Goal: Transaction & Acquisition: Purchase product/service

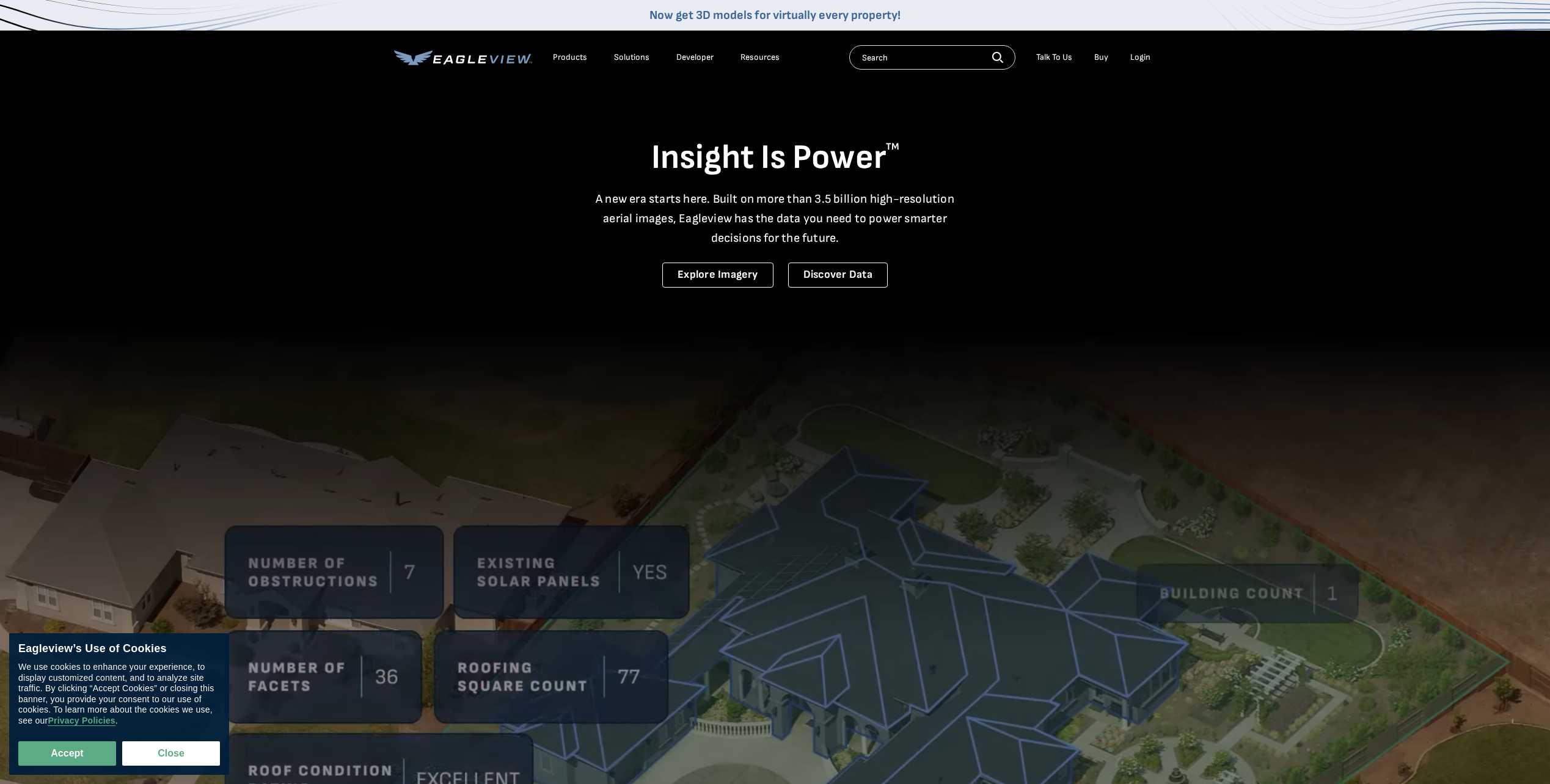
click at [1139, 54] on div "Login" at bounding box center [1140, 57] width 20 height 11
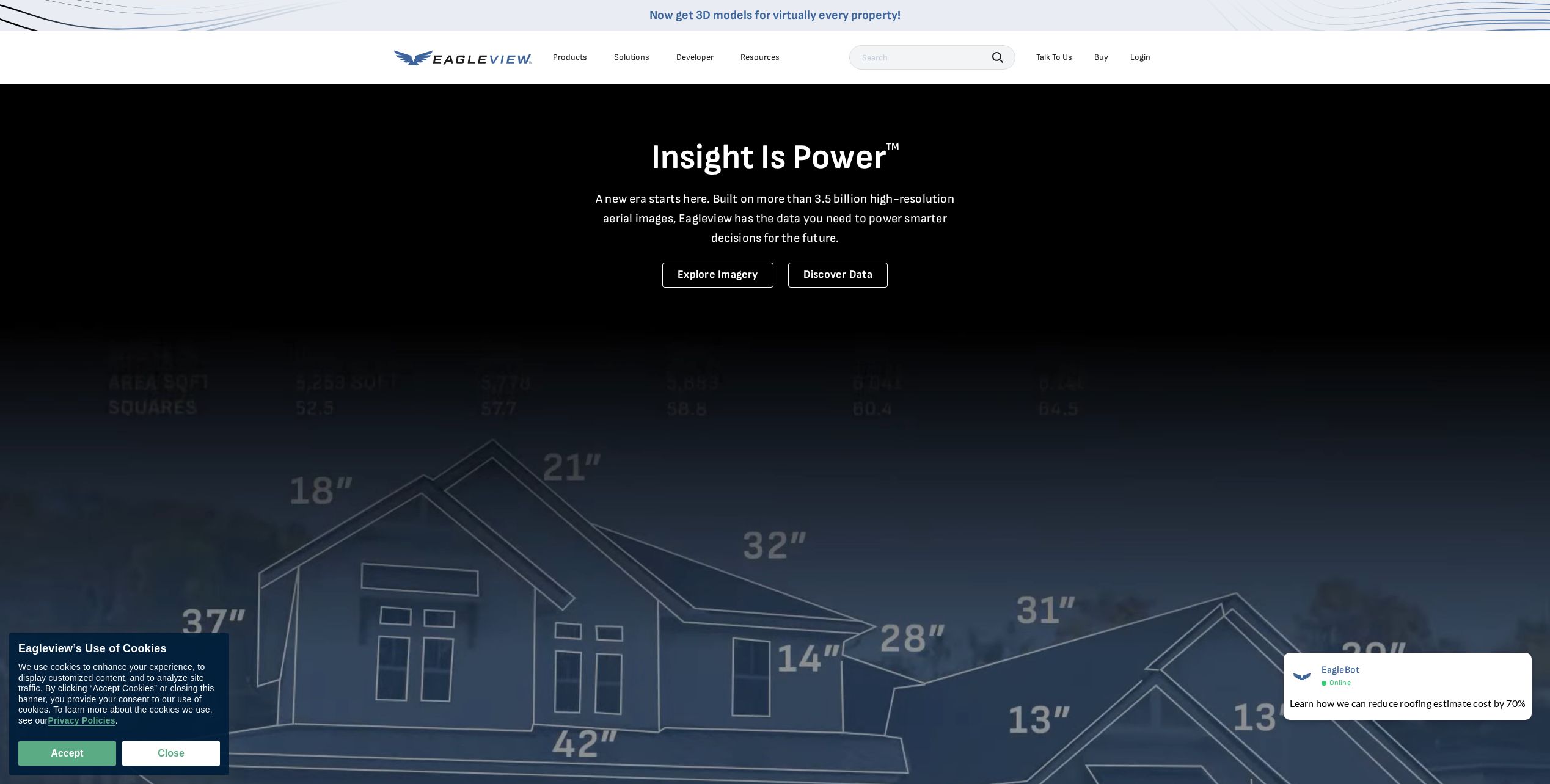
click at [1137, 59] on div "Login" at bounding box center [1140, 57] width 20 height 11
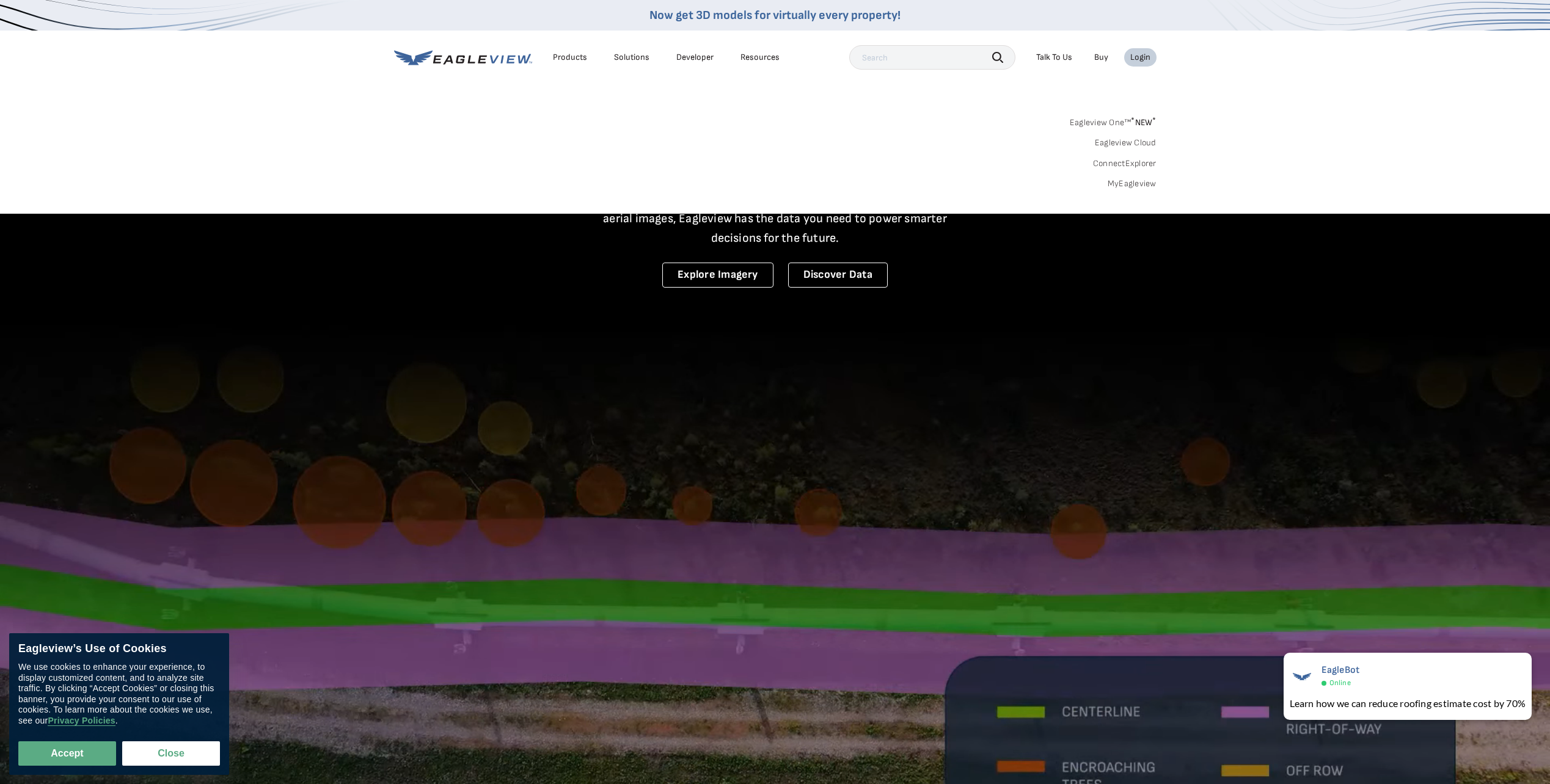
click at [1133, 185] on link "MyEagleview" at bounding box center [1132, 184] width 49 height 11
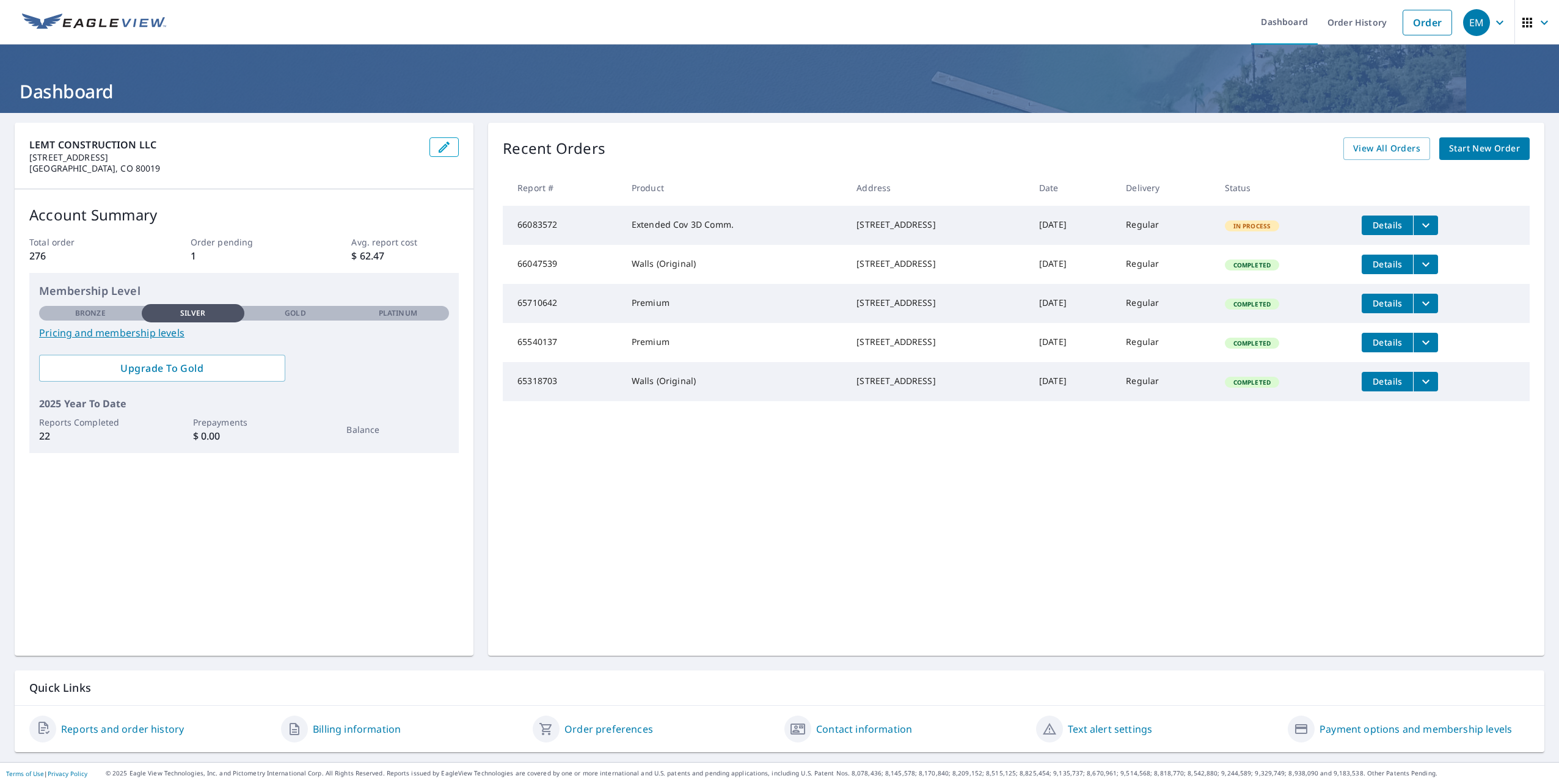
click at [1464, 157] on link "Start New Order" at bounding box center [1484, 148] width 90 height 23
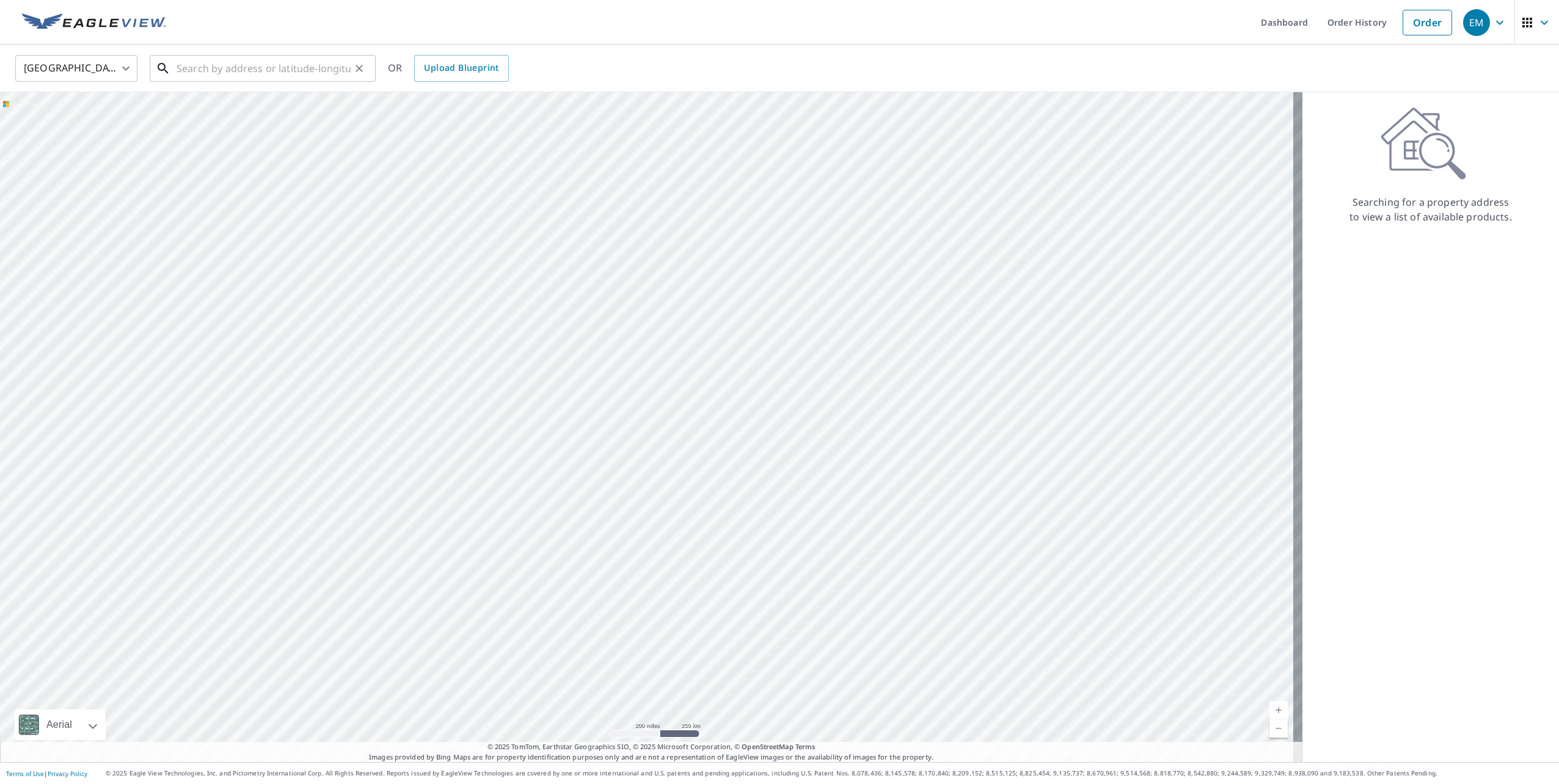
click at [340, 62] on input "text" at bounding box center [263, 68] width 174 height 34
paste input "19564 E 59th Pl Aurora, CO 80019"
click at [348, 107] on span "19564 E 59th Pl" at bounding box center [270, 104] width 192 height 15
type input "19564 E 59th Pl Aurora, CO 80019"
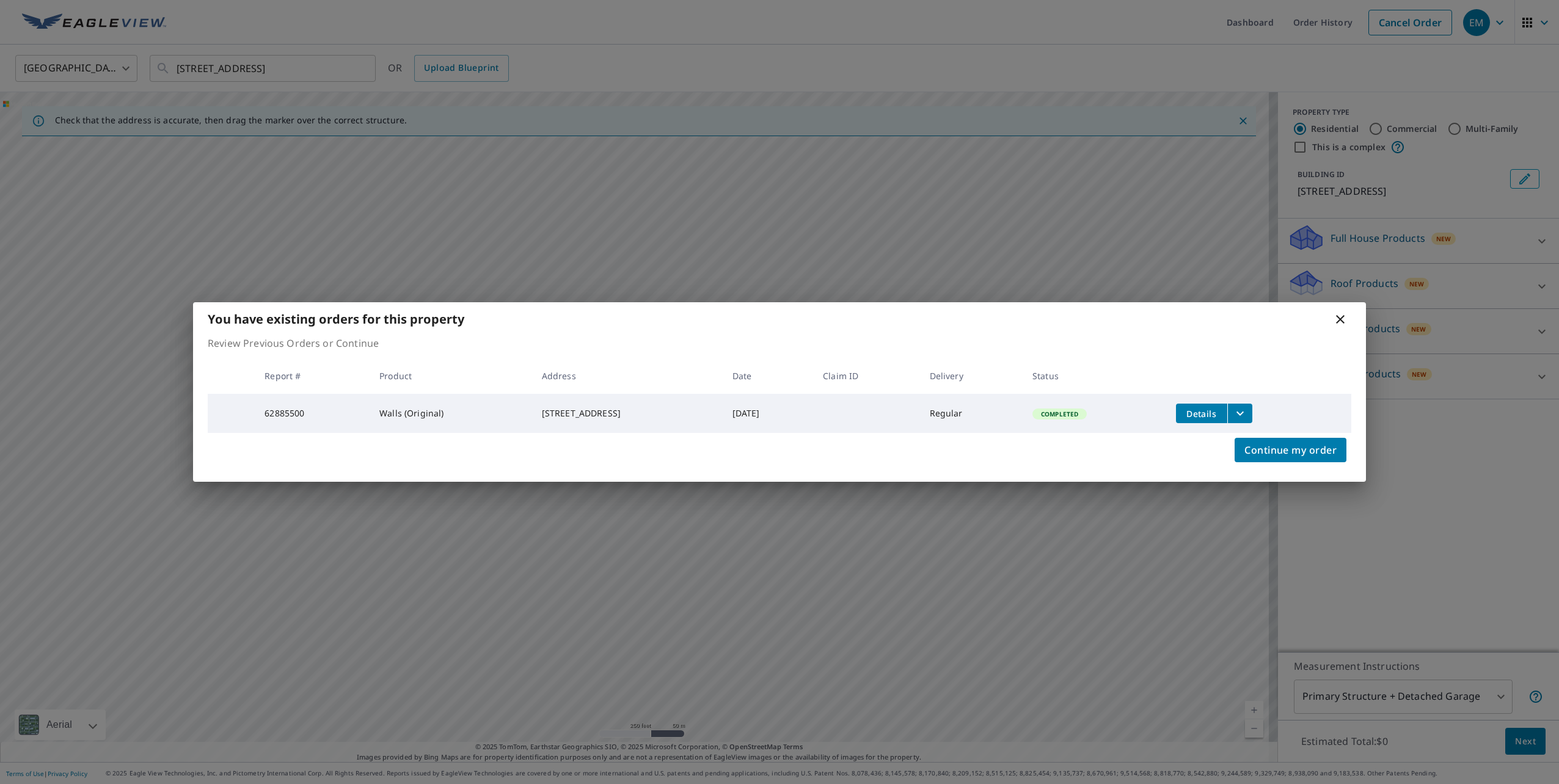
click at [1244, 413] on icon "filesDropdownBtn-62885500" at bounding box center [1240, 414] width 15 height 15
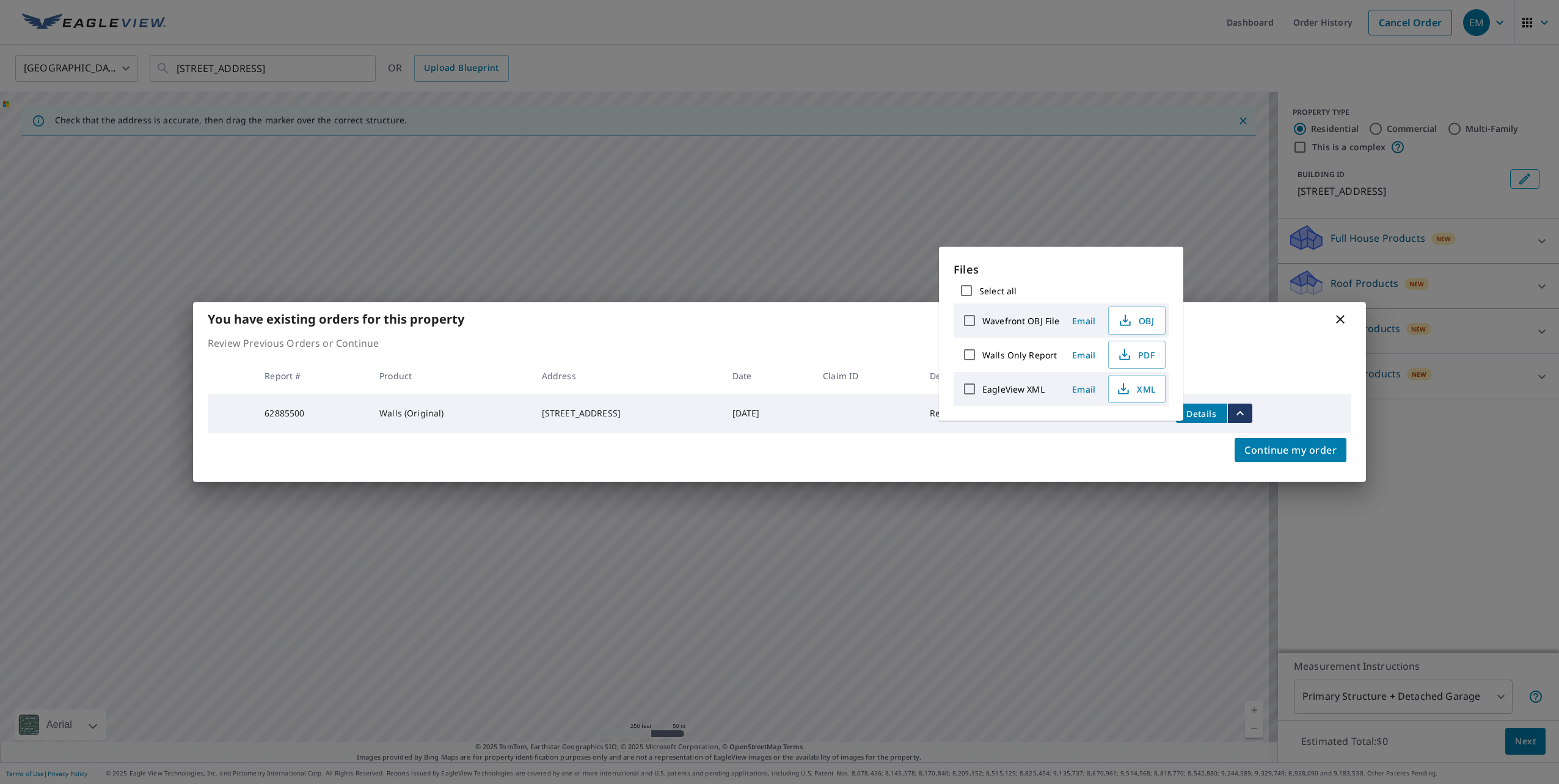
click at [1027, 353] on label "Walls Only Report" at bounding box center [1019, 355] width 75 height 12
click at [982, 353] on input "Walls Only Report" at bounding box center [969, 355] width 26 height 26
checkbox input "true"
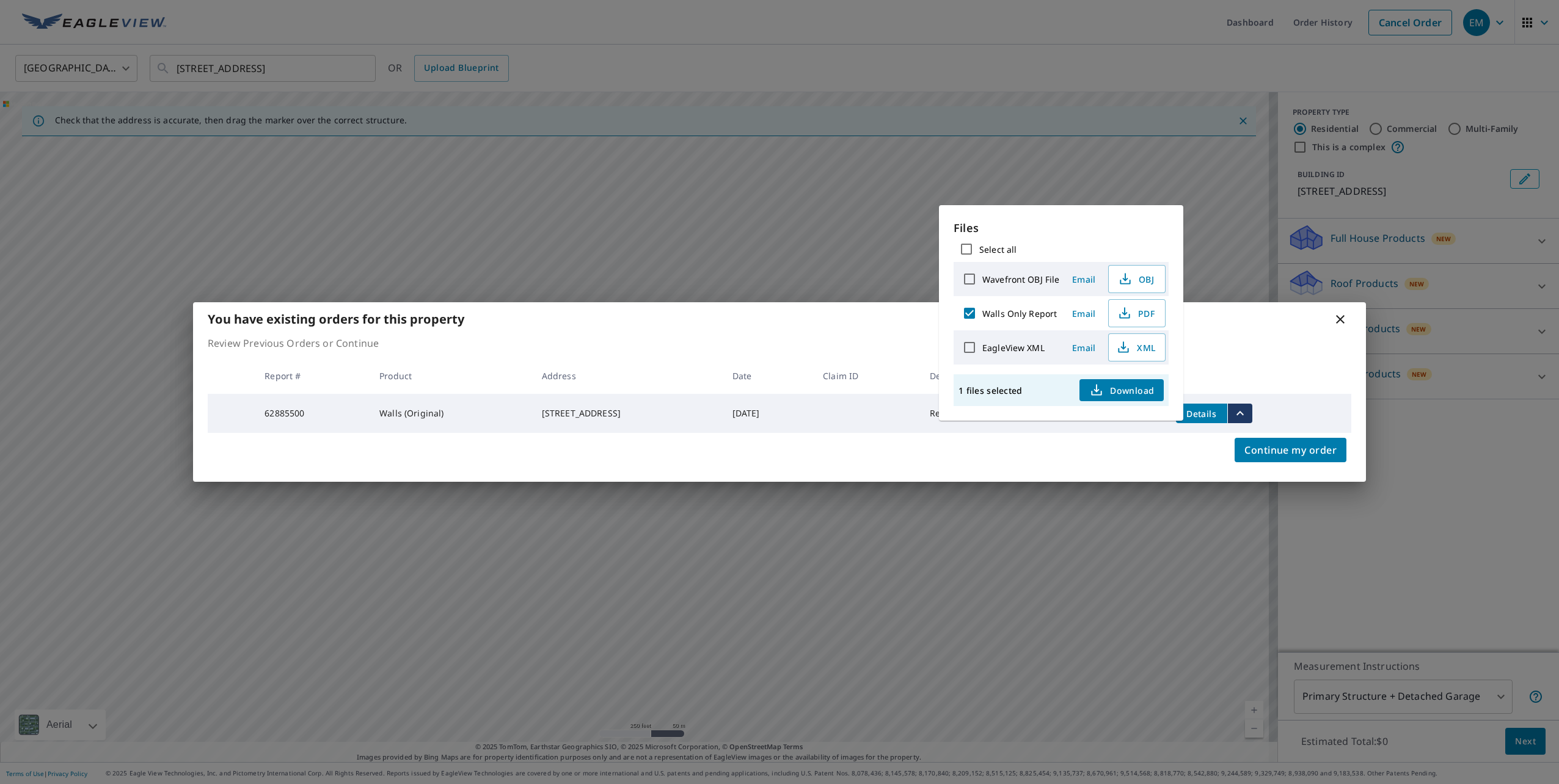
click at [1114, 441] on div "Continue my order" at bounding box center [779, 458] width 1173 height 49
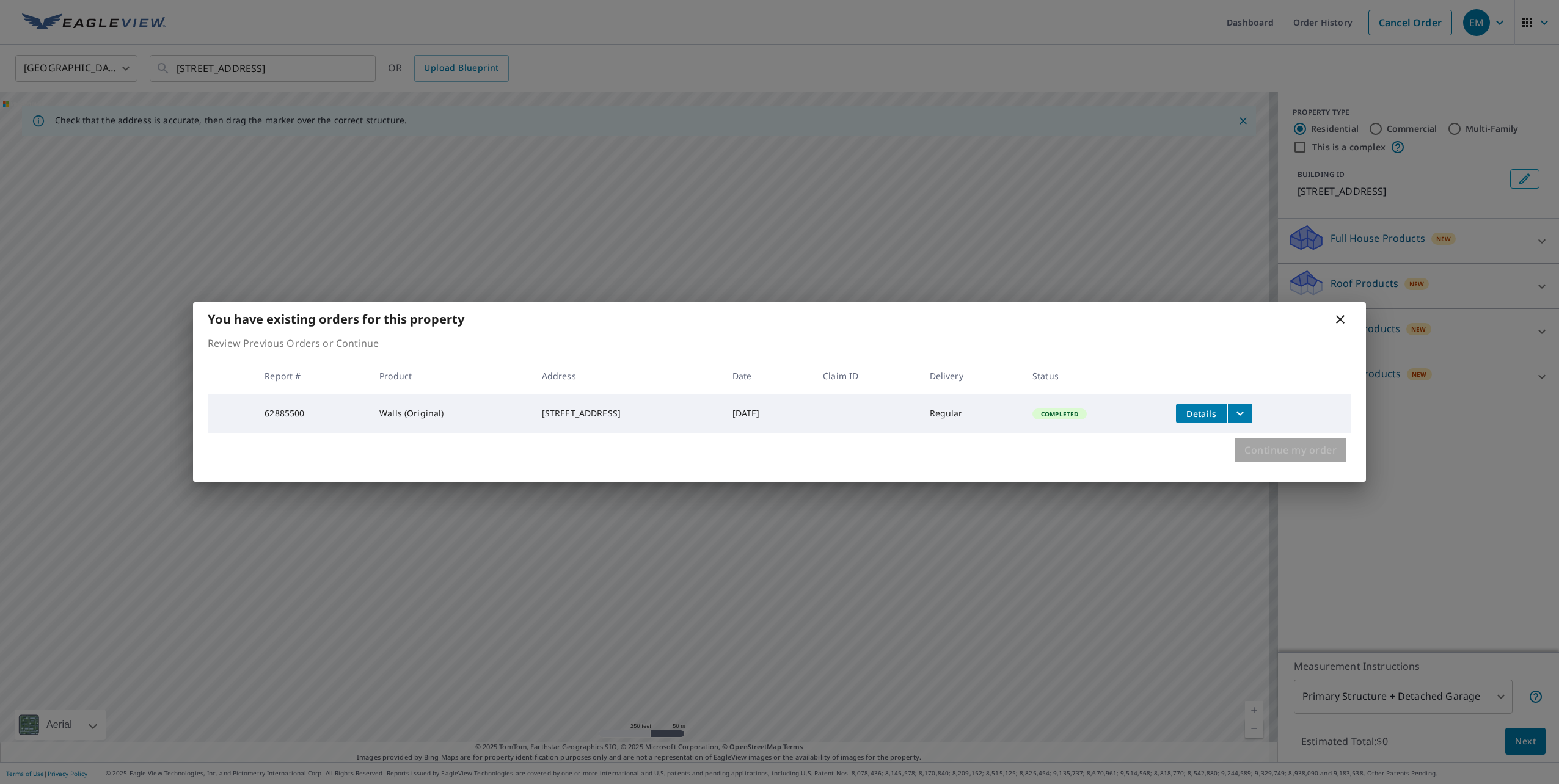
click at [1260, 459] on span "Continue my order" at bounding box center [1290, 450] width 92 height 17
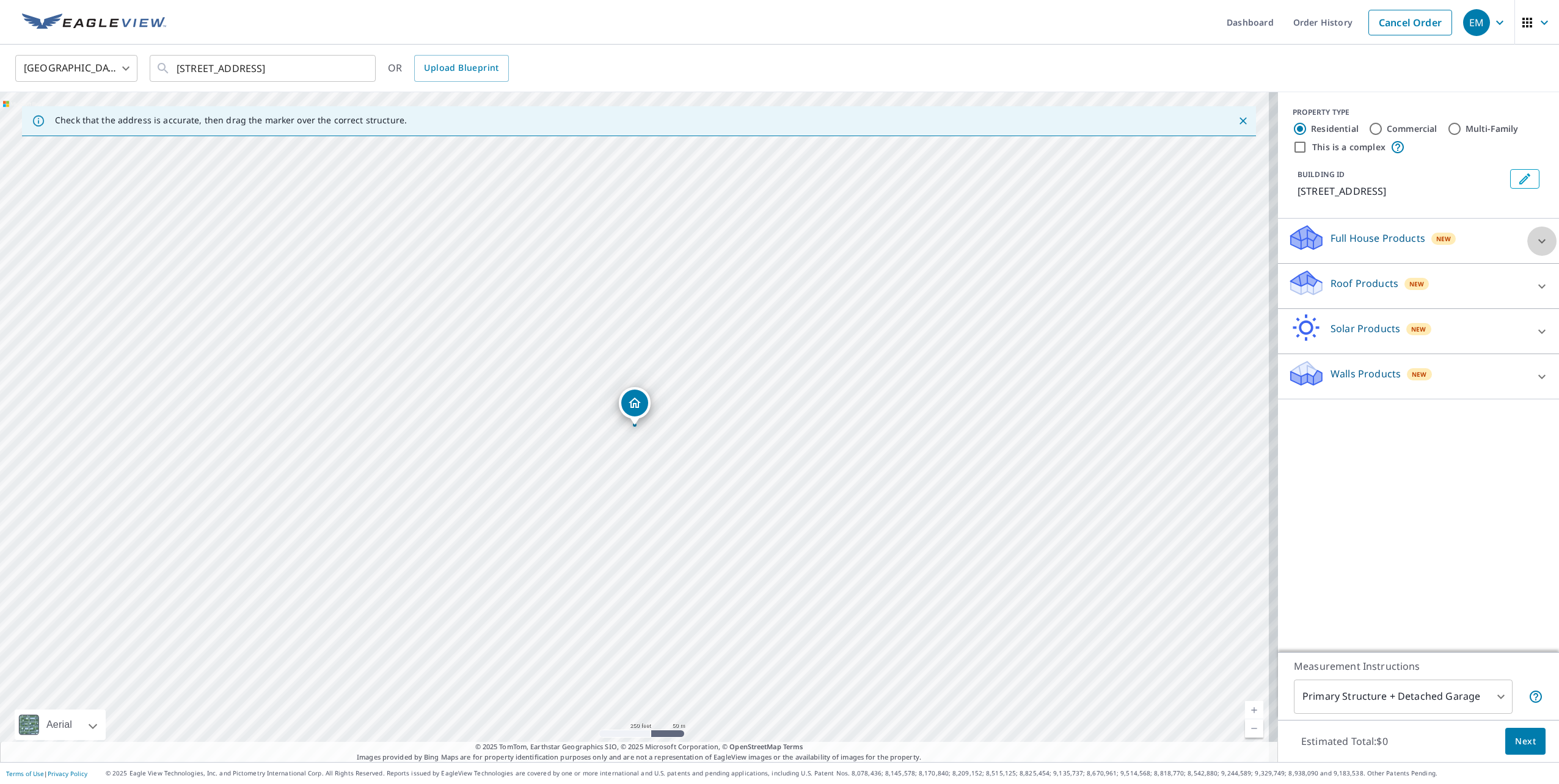
click at [1538, 244] on icon at bounding box center [1542, 241] width 15 height 15
click at [1535, 317] on icon at bounding box center [1542, 321] width 15 height 15
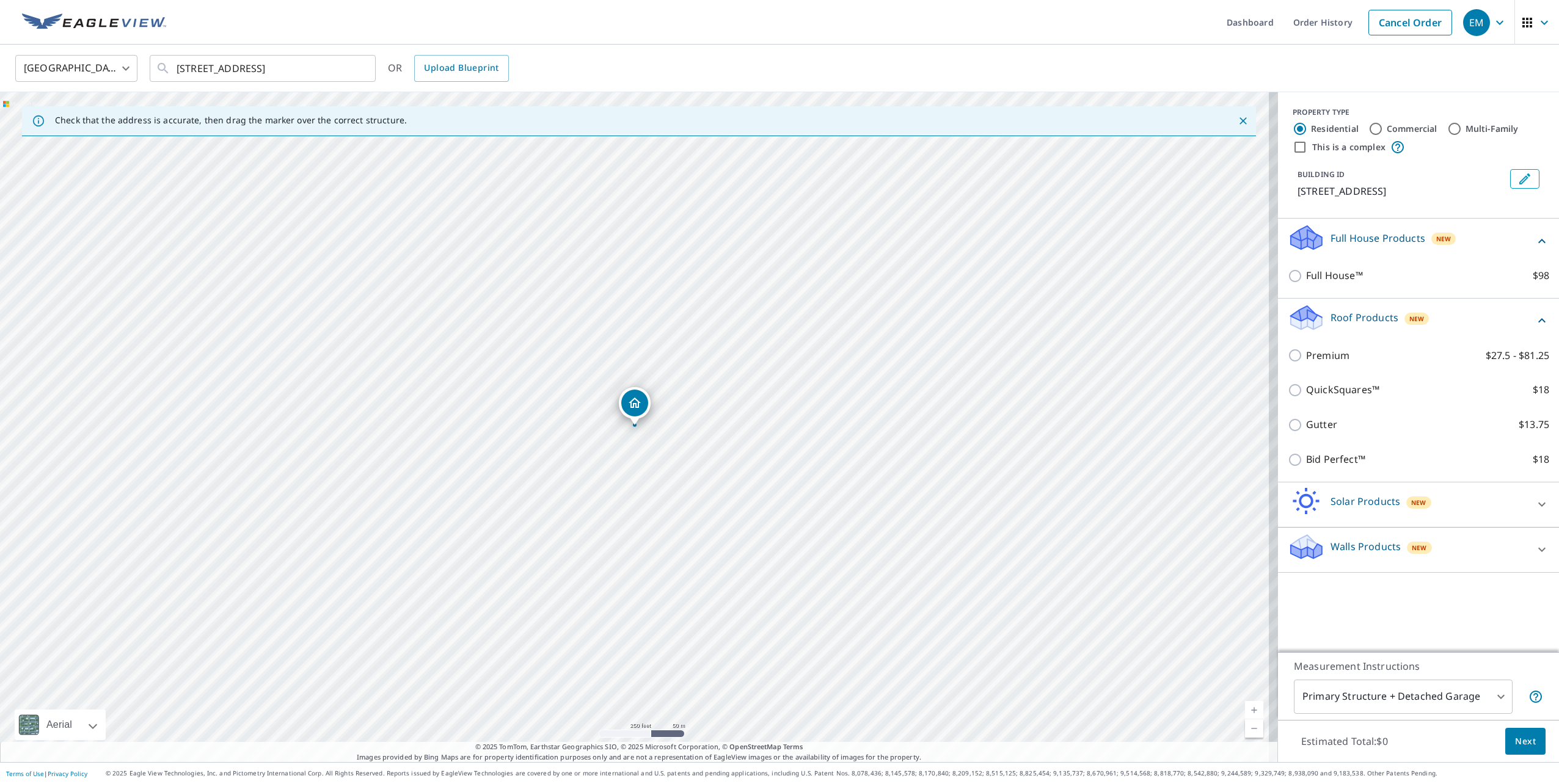
click at [1456, 499] on div "Solar Products New" at bounding box center [1407, 505] width 240 height 35
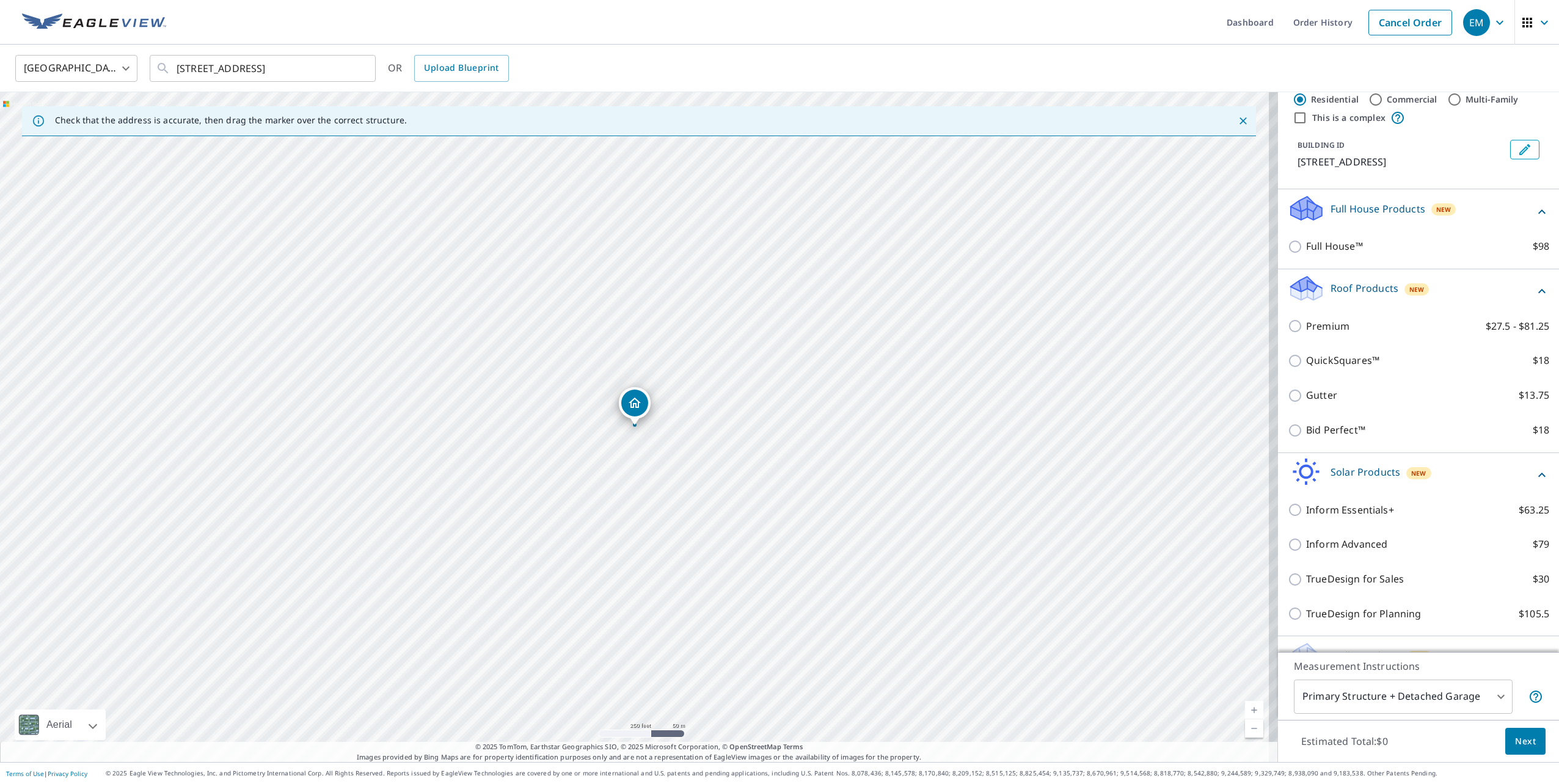
scroll to position [59, 0]
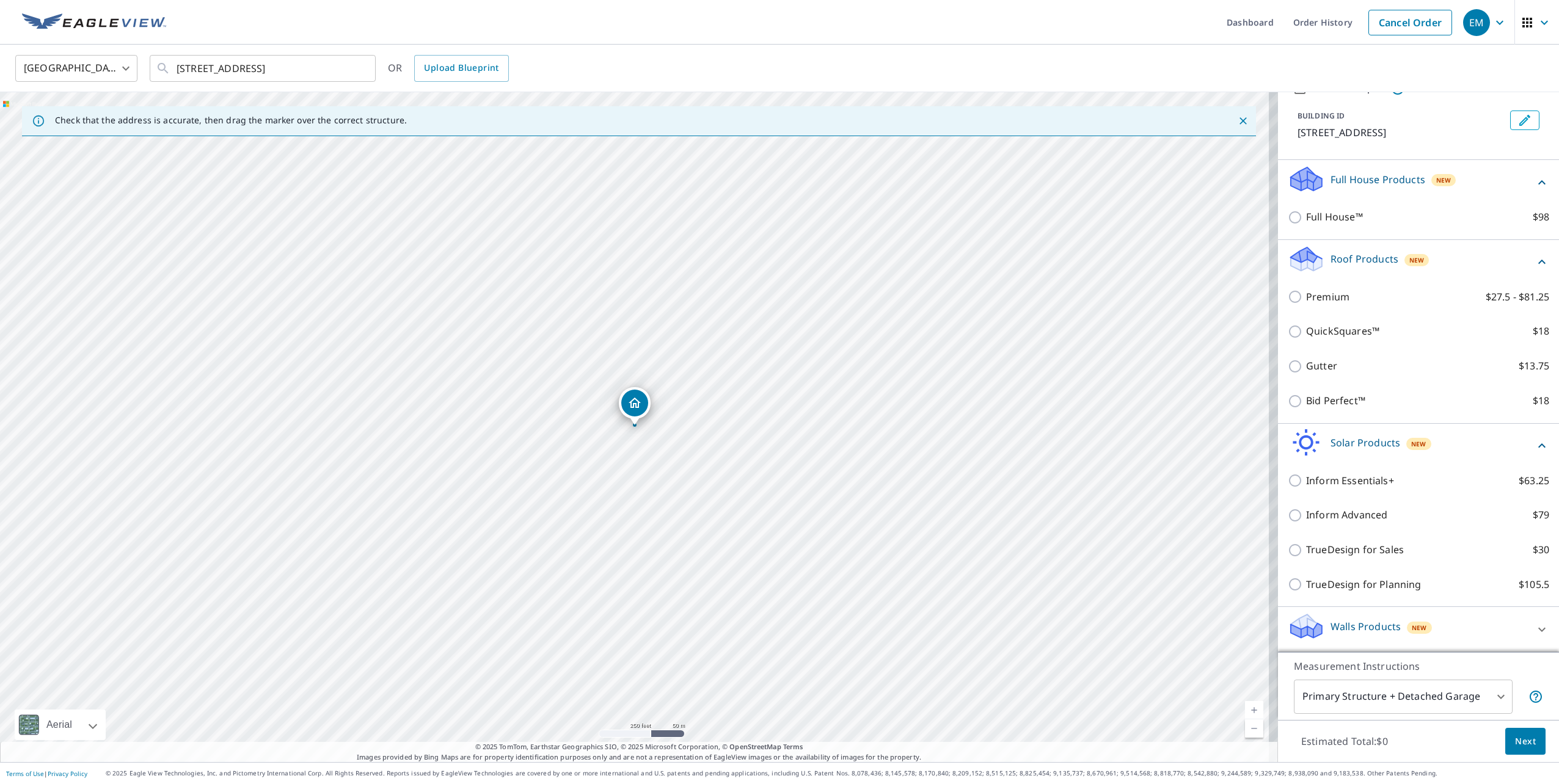
click at [1463, 626] on div "Walls Products New" at bounding box center [1407, 629] width 240 height 35
click at [1489, 641] on div "Walls Products New" at bounding box center [1411, 629] width 247 height 35
click at [1487, 634] on div "Walls Products New" at bounding box center [1407, 629] width 240 height 35
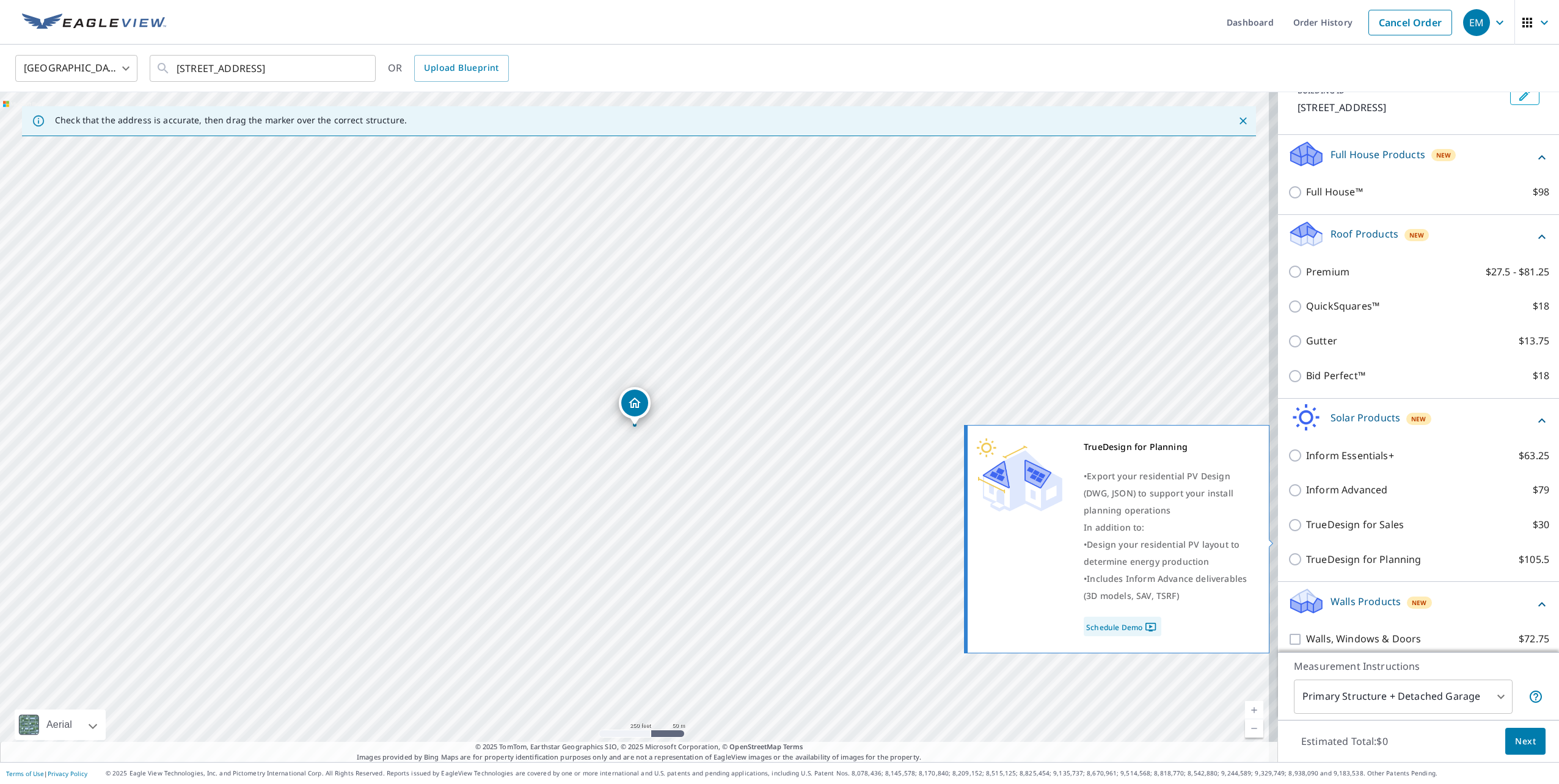
scroll to position [128, 0]
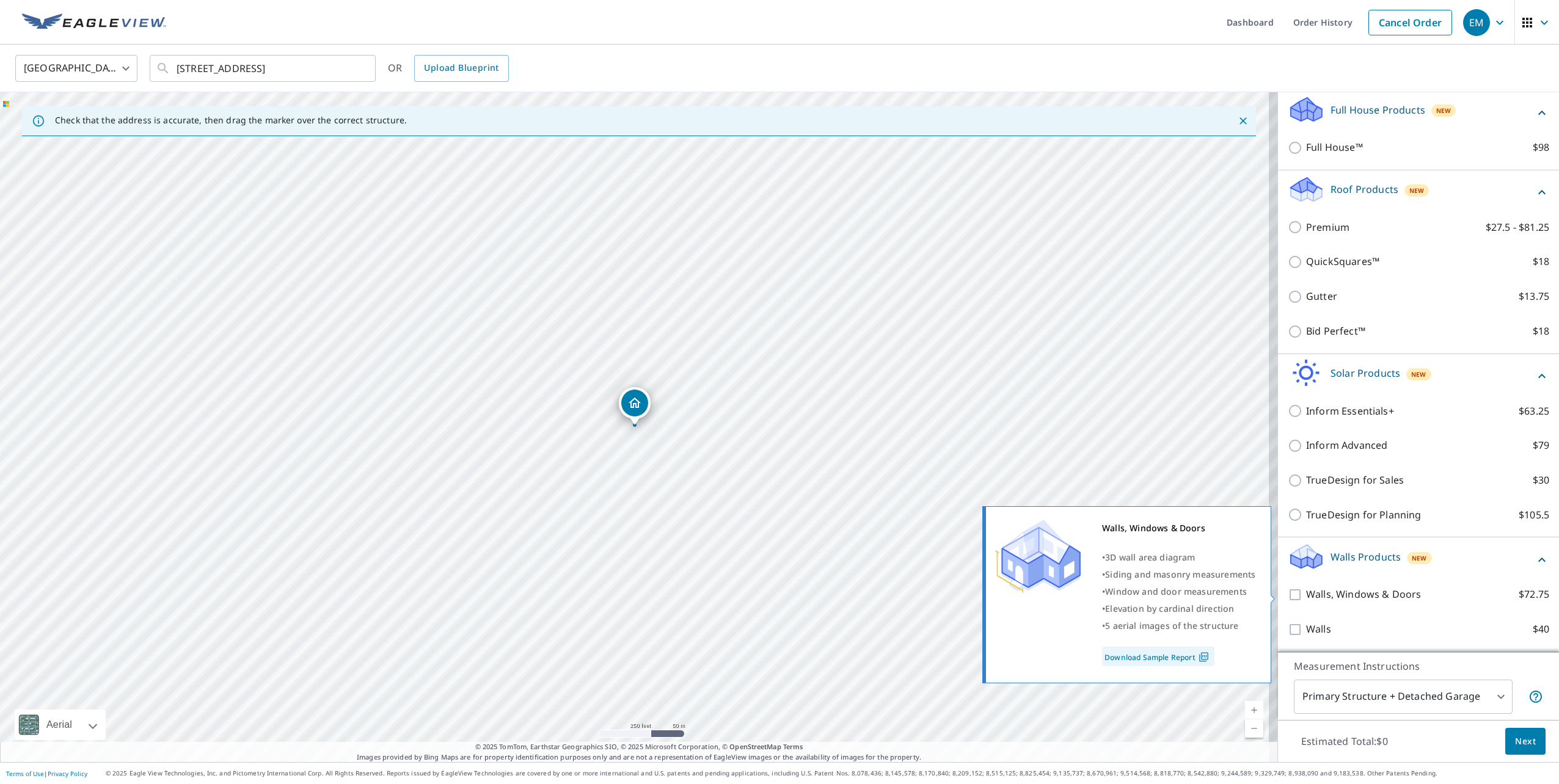
click at [1430, 592] on label "Walls, Windows & Doors $72.75" at bounding box center [1428, 595] width 243 height 15
click at [1306, 592] on input "Walls, Windows & Doors $72.75" at bounding box center [1297, 595] width 18 height 15
checkbox input "true"
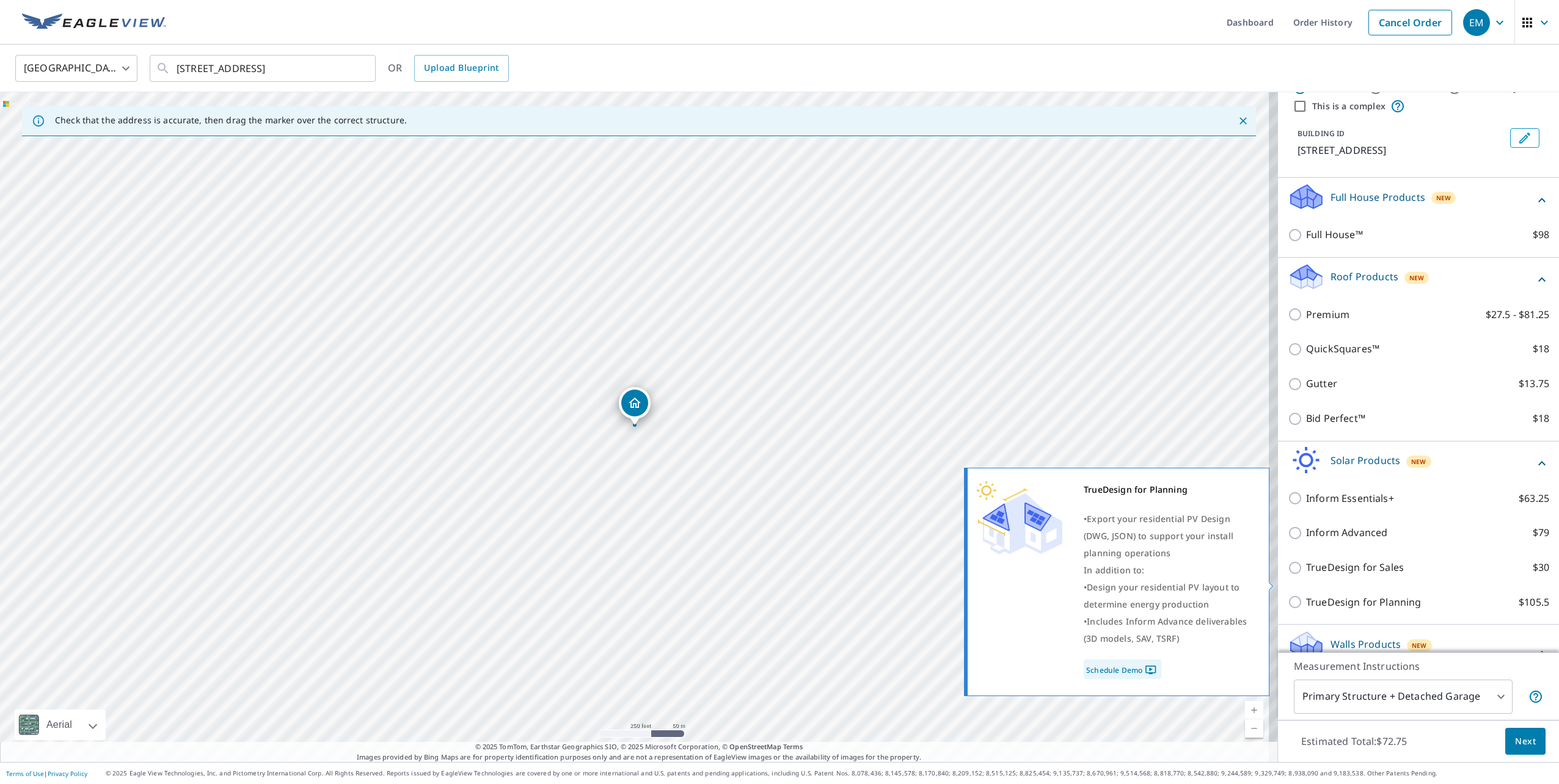
scroll to position [61, 0]
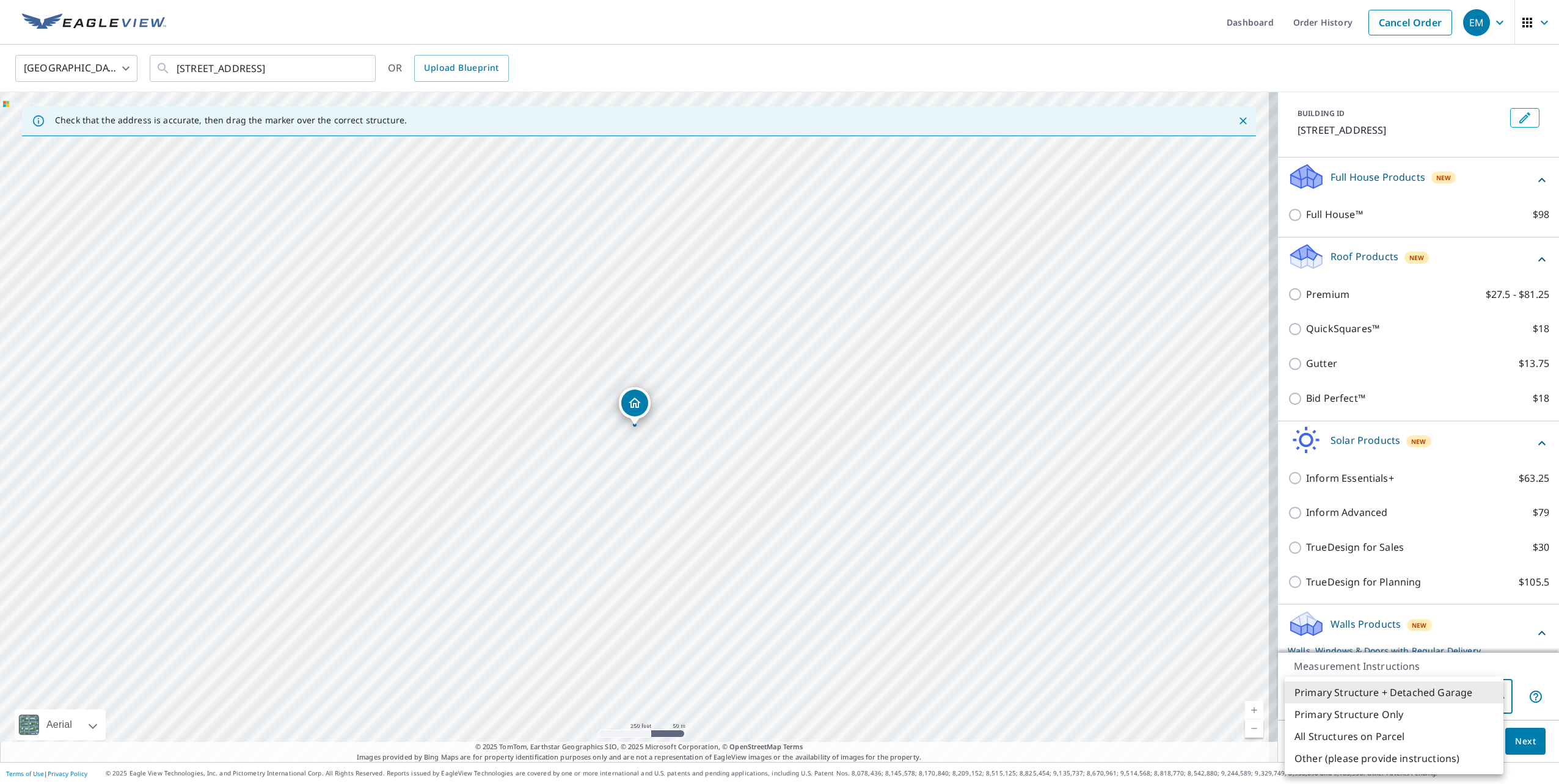
click at [1459, 700] on body "EM EM Dashboard Order History Cancel Order EM United States US ​ 19564 E 59th P…" at bounding box center [779, 392] width 1559 height 784
click at [640, 408] on div at bounding box center [779, 392] width 1559 height 784
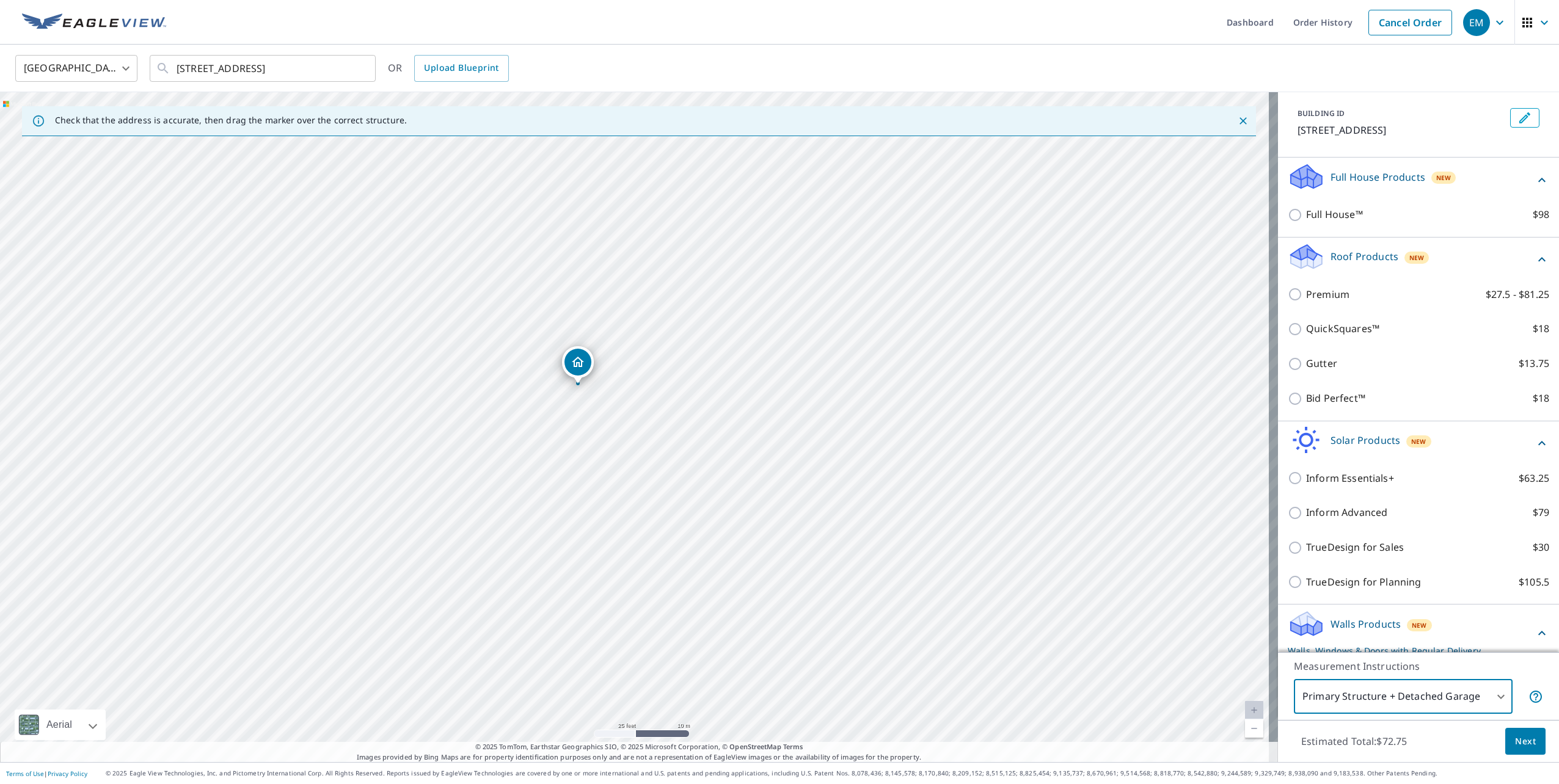
click at [1425, 697] on body "EM EM Dashboard Order History Cancel Order EM United States US ​ 19564 E 59th P…" at bounding box center [779, 392] width 1559 height 784
click at [1423, 710] on li "Primary Structure Only" at bounding box center [1394, 715] width 219 height 22
click at [1416, 697] on body "EM EM Dashboard Order History Cancel Order EM United States US ​ 19564 E 59th P…" at bounding box center [779, 392] width 1559 height 784
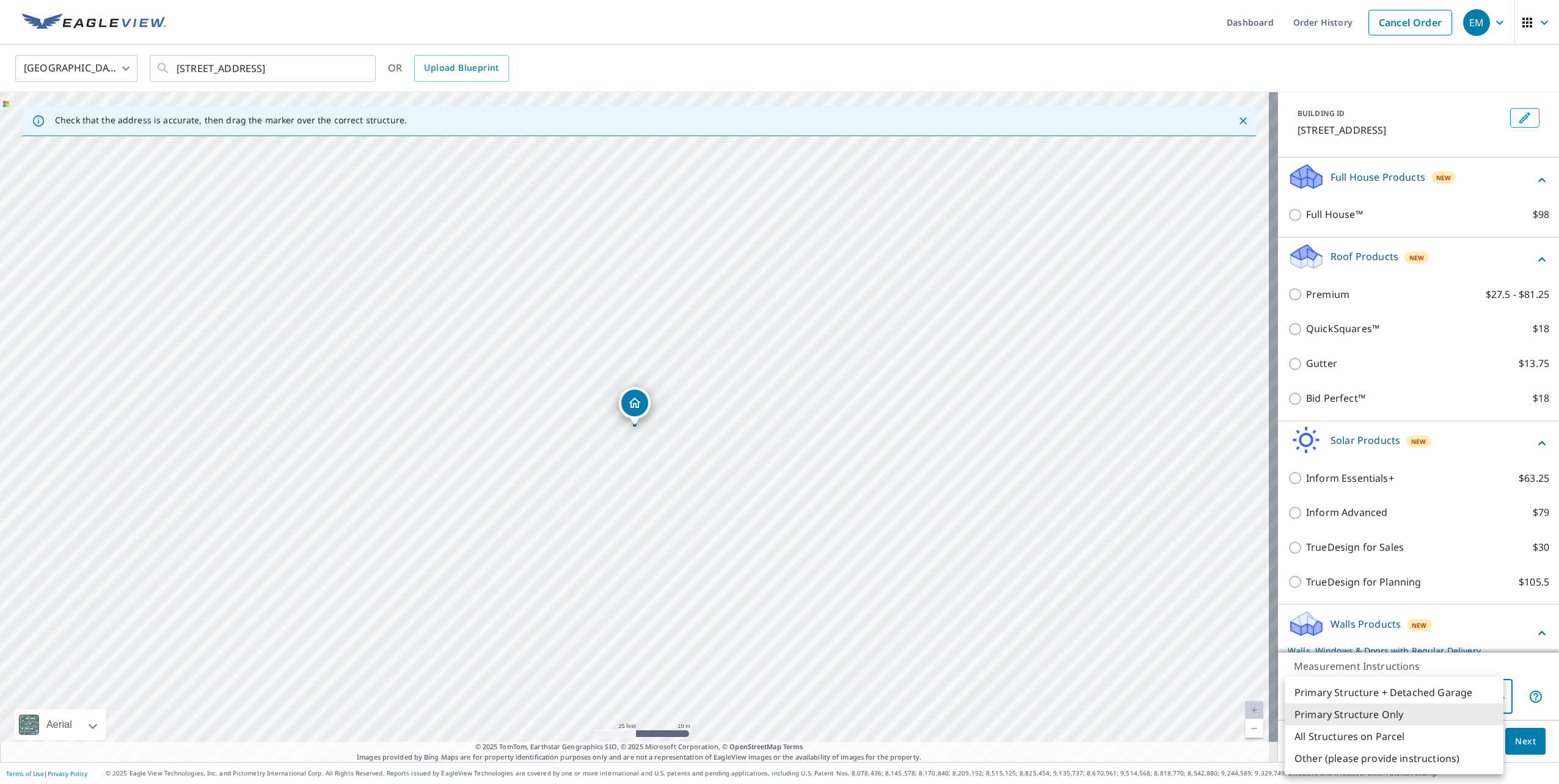
click at [1417, 692] on li "Primary Structure + Detached Garage" at bounding box center [1394, 693] width 219 height 22
click at [1412, 682] on body "EM EM Dashboard Order History Cancel Order EM United States US ​ 19564 E 59th P…" at bounding box center [779, 392] width 1559 height 784
click at [1411, 714] on li "Primary Structure Only" at bounding box center [1394, 715] width 219 height 22
type input "2"
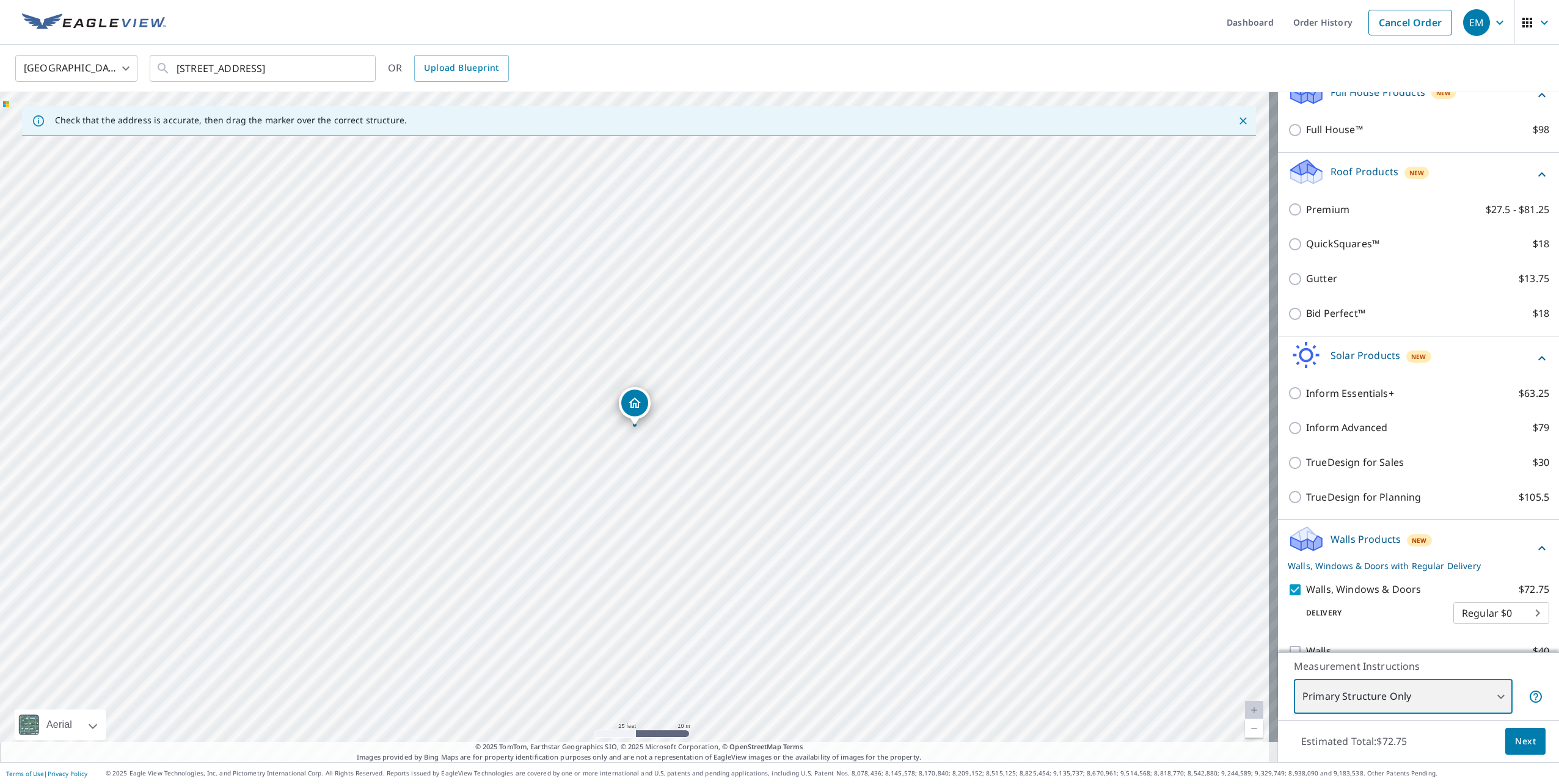
scroll to position [168, 0]
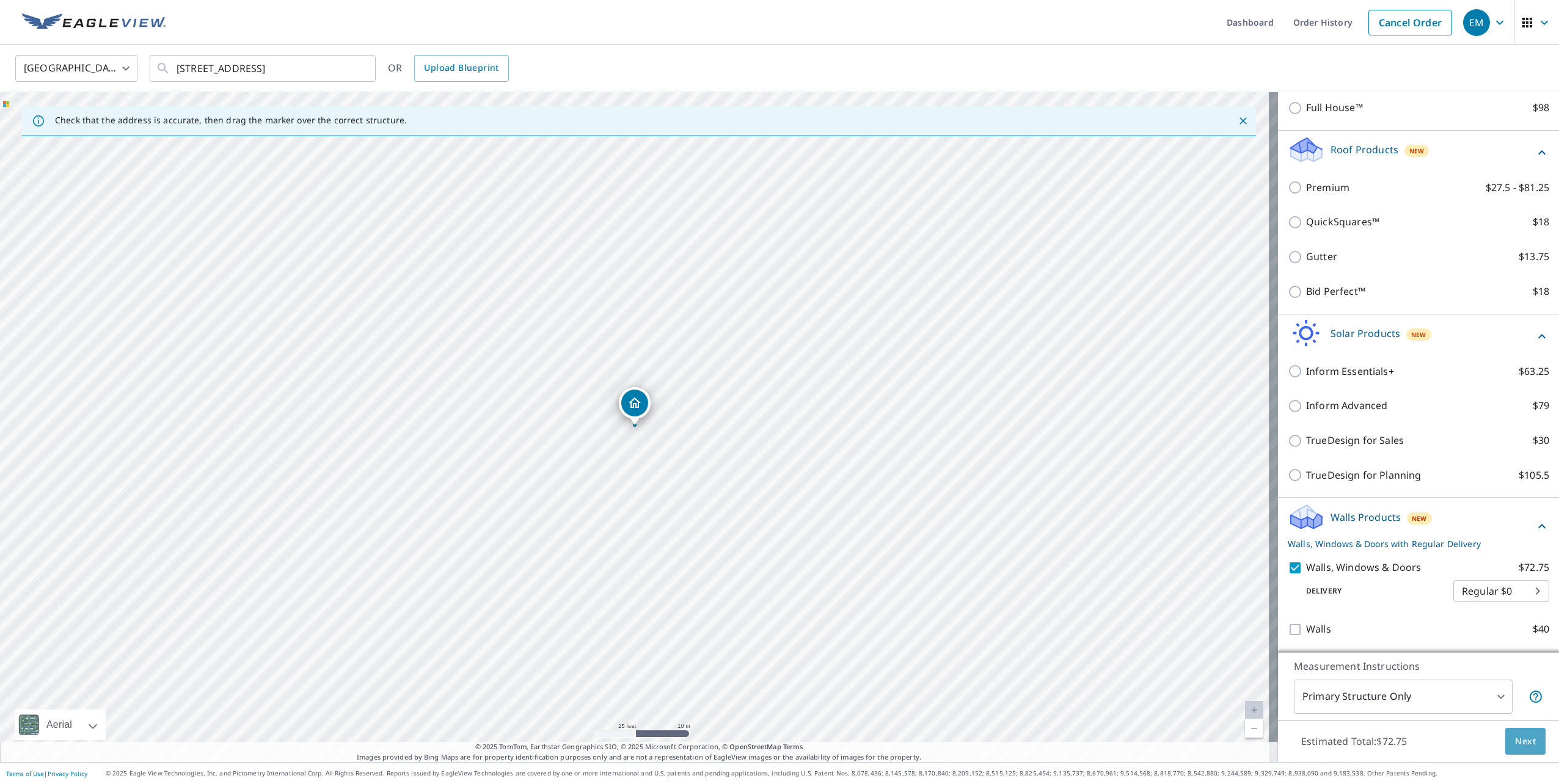
click at [1522, 749] on button "Next" at bounding box center [1525, 742] width 40 height 27
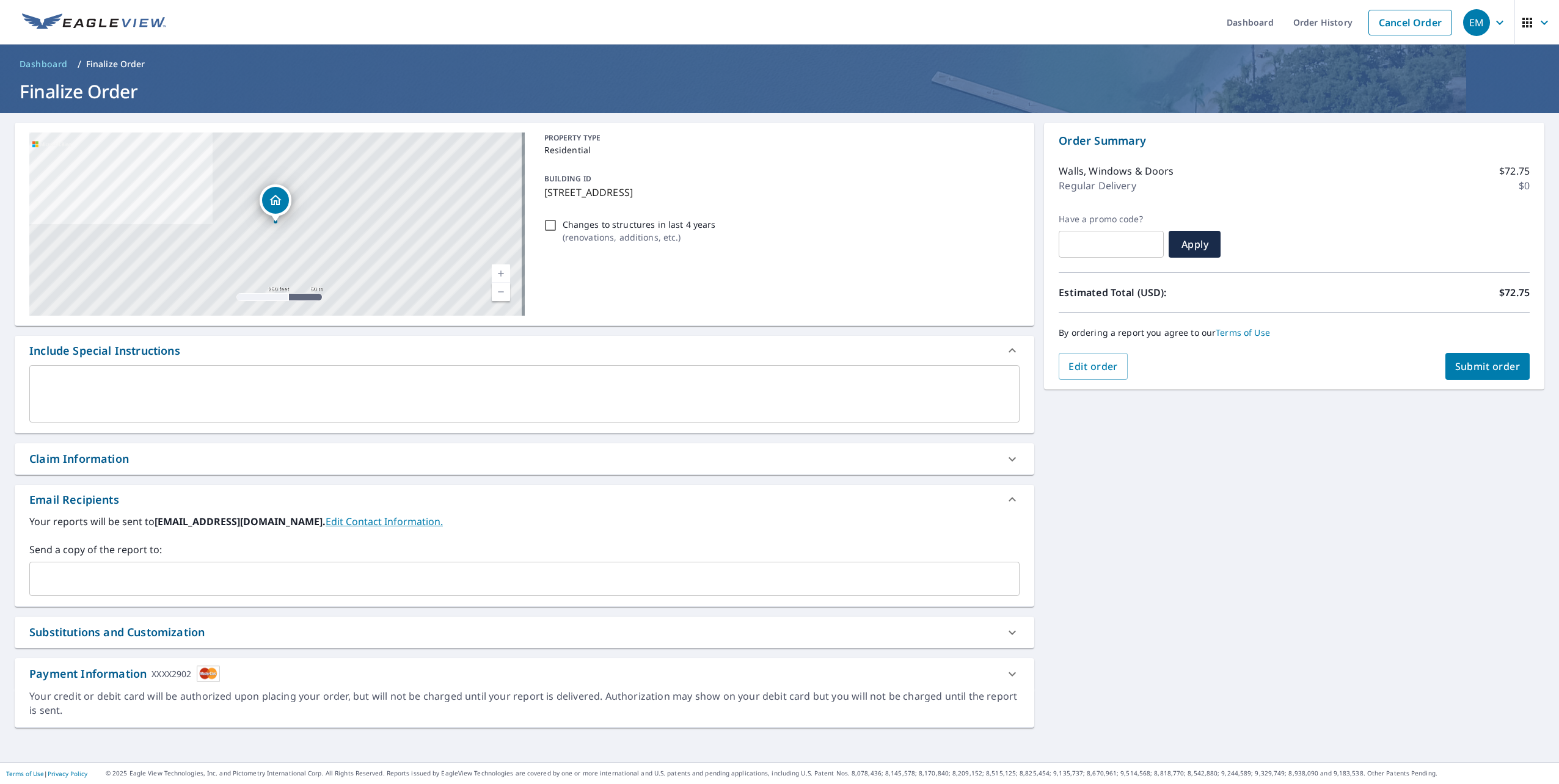
click at [397, 516] on link "Edit Contact Information." at bounding box center [384, 522] width 117 height 13
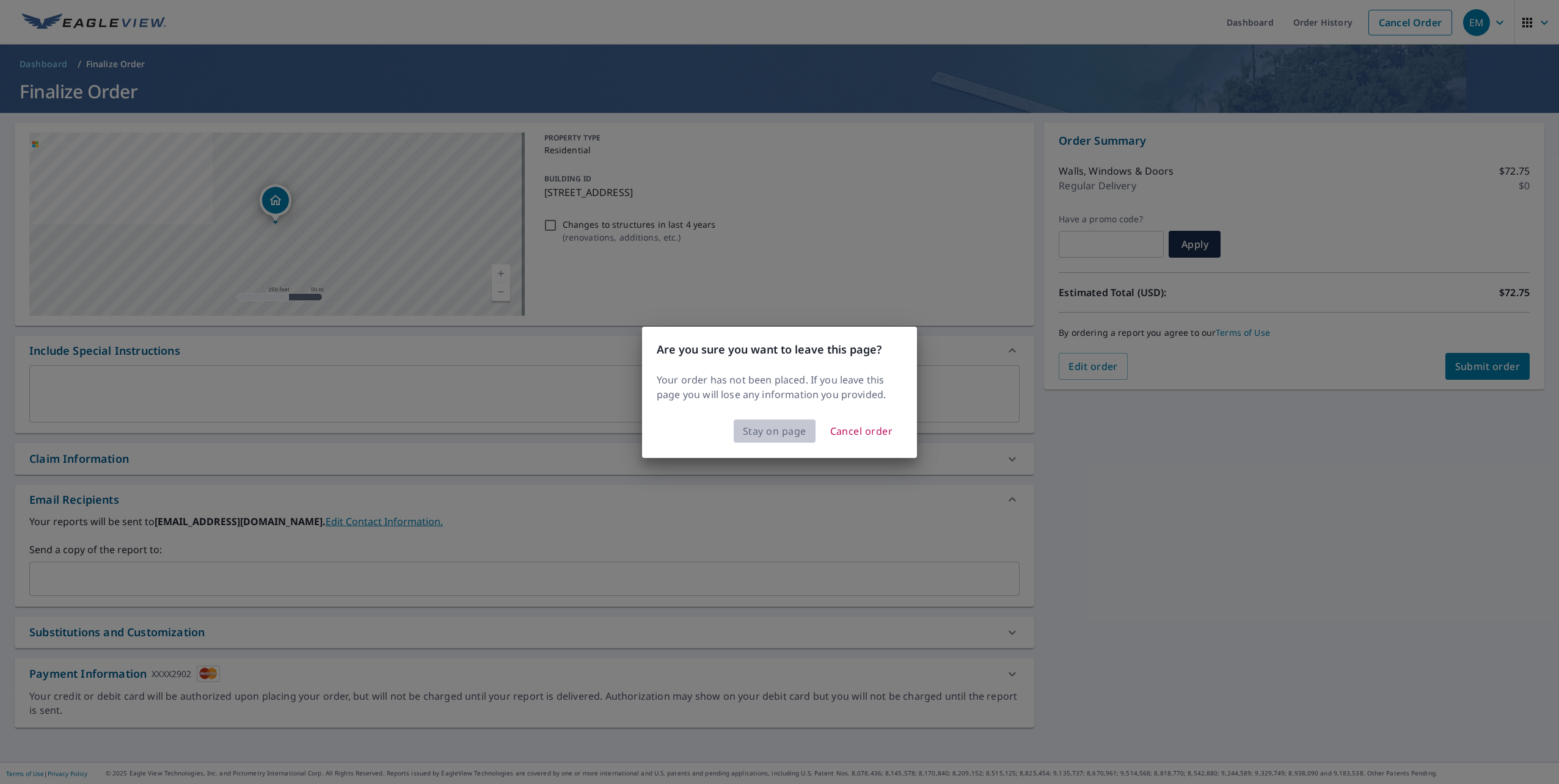
click at [798, 436] on span "Stay on page" at bounding box center [775, 431] width 64 height 17
checkbox input "true"
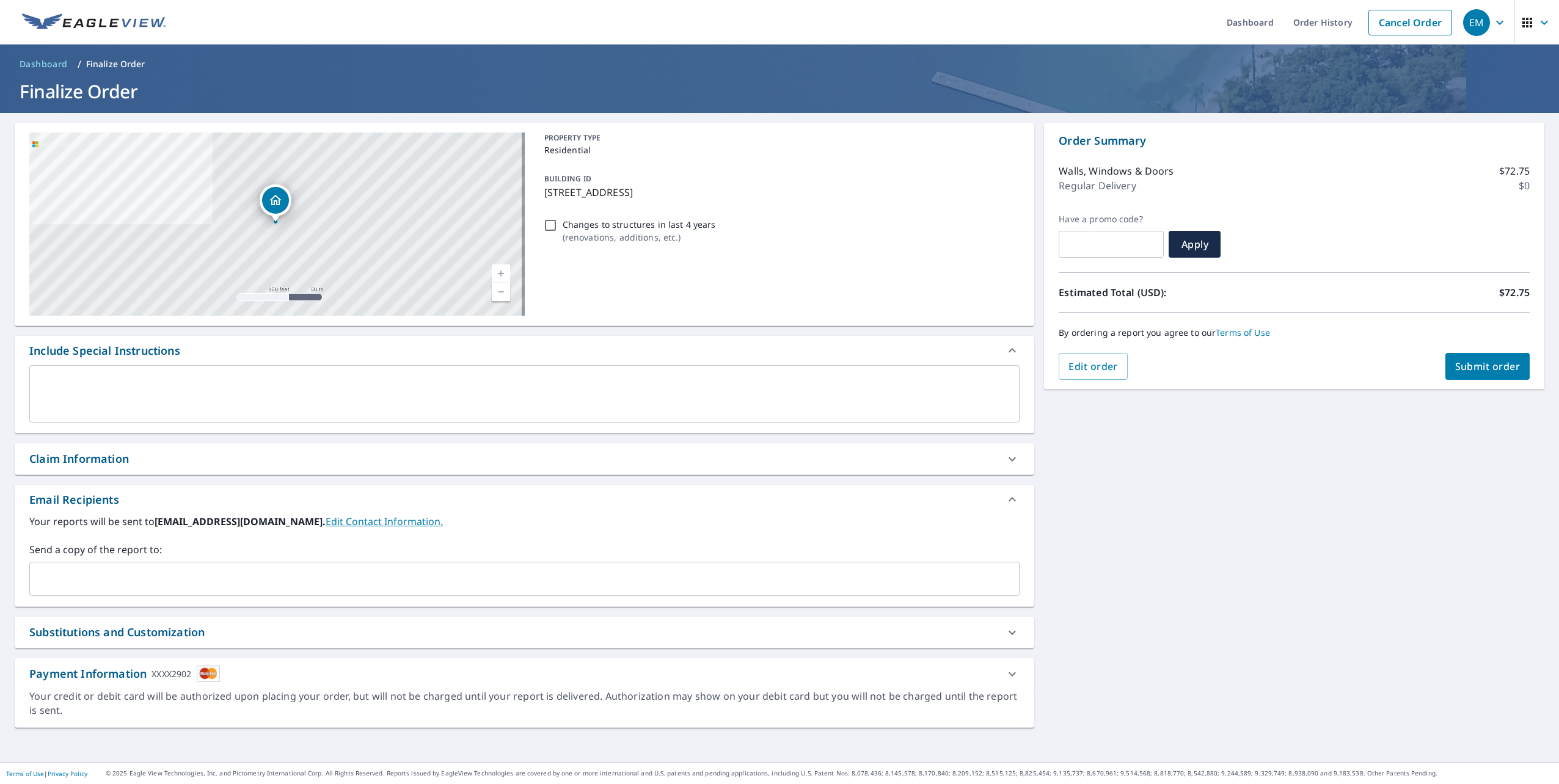
click at [736, 591] on div "​" at bounding box center [524, 579] width 990 height 34
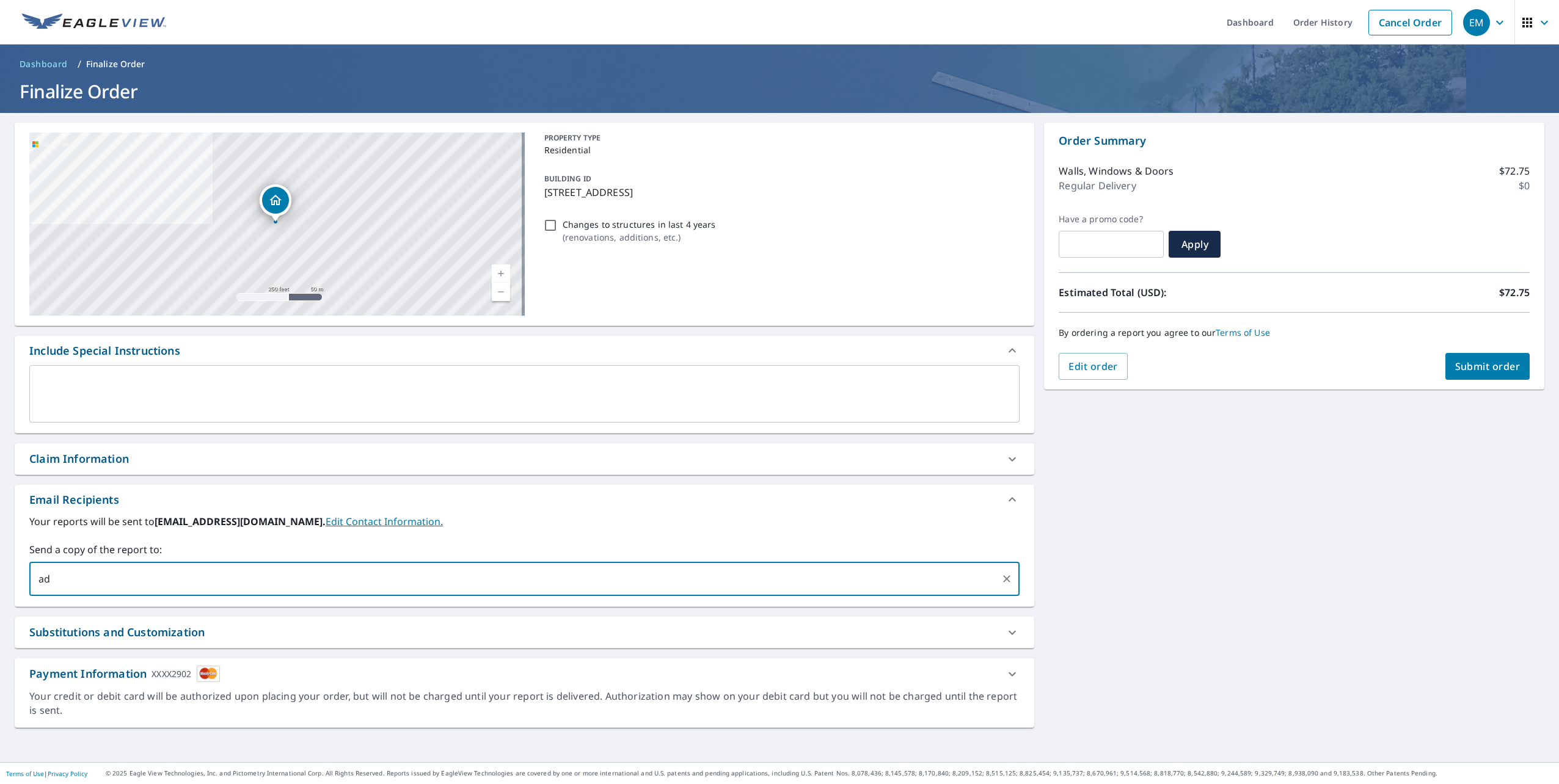
type input "a"
type input "m"
type input "america@lemt-construction.com"
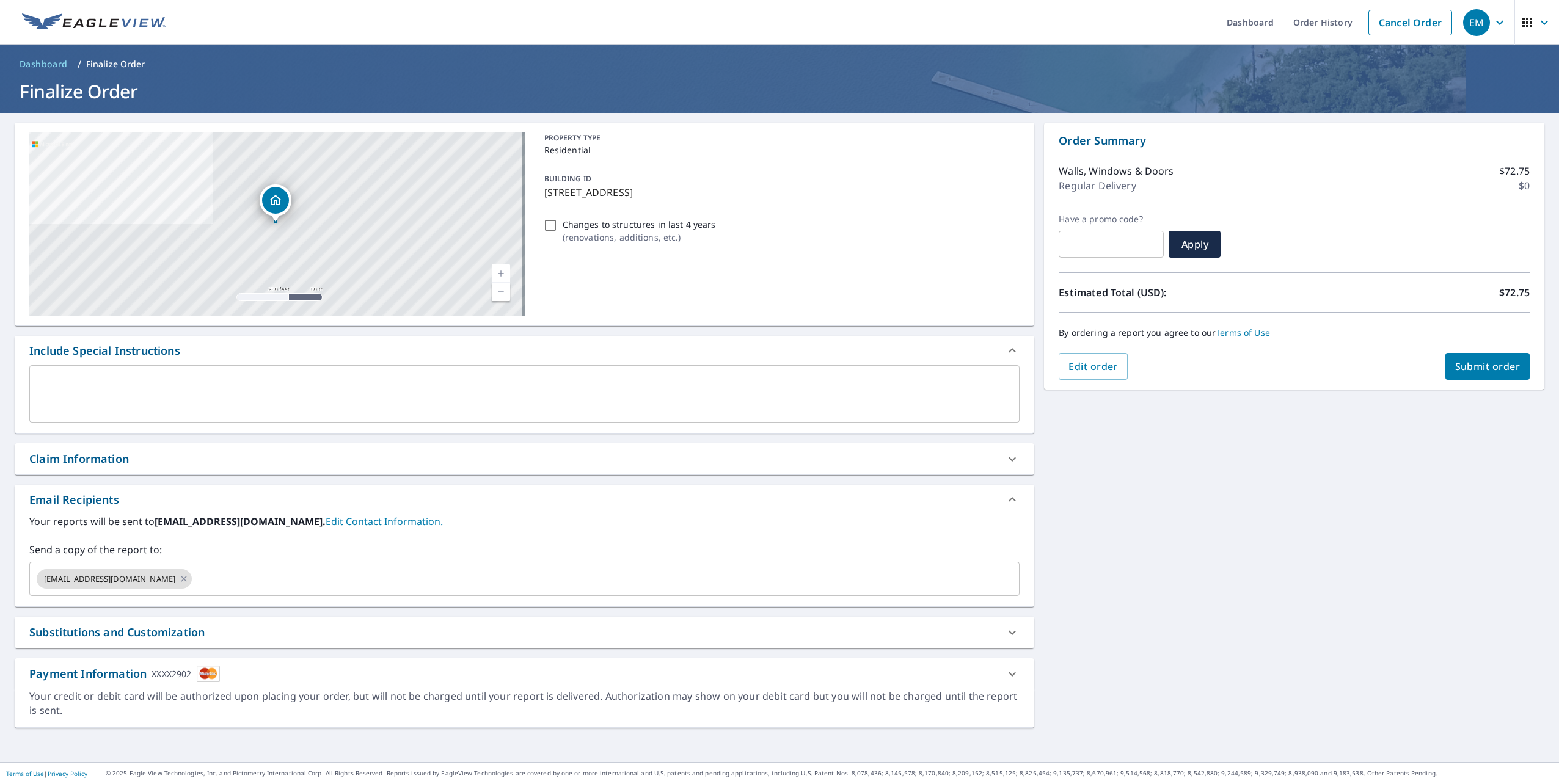
drag, startPoint x: 1442, startPoint y: 588, endPoint x: 1439, endPoint y: 577, distance: 11.4
click at [1440, 584] on div "19564 E 59th Pl Aurora, CO 80019 Aerial Road A standard road map Aerial A detai…" at bounding box center [779, 438] width 1559 height 650
click at [1473, 360] on span "Submit order" at bounding box center [1487, 367] width 65 height 13
checkbox input "true"
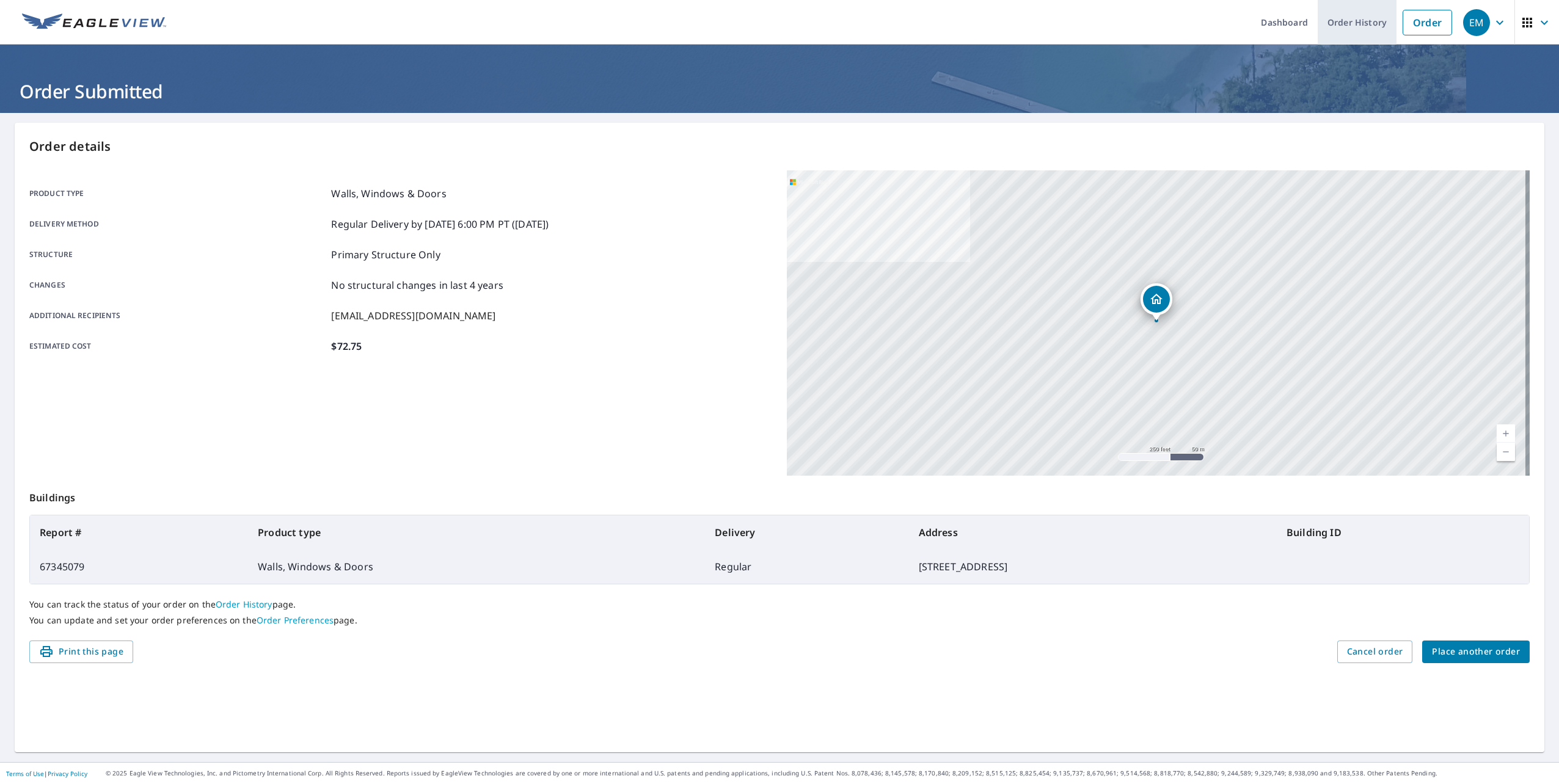
click at [1352, 12] on link "Order History" at bounding box center [1357, 22] width 79 height 45
